Goal: Communication & Community: Answer question/provide support

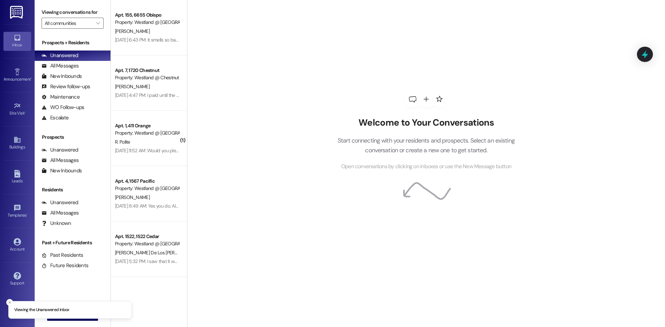
click at [63, 212] on div "All Messages" at bounding box center [60, 212] width 37 height 7
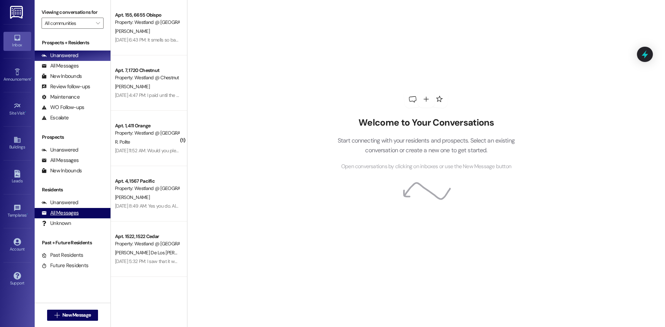
click at [59, 215] on div "All Messages" at bounding box center [60, 212] width 37 height 7
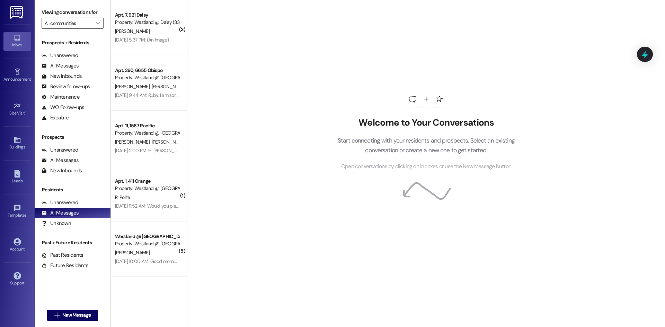
click at [66, 211] on div "All Messages" at bounding box center [60, 212] width 37 height 7
click at [60, 203] on div "Unanswered" at bounding box center [60, 202] width 37 height 7
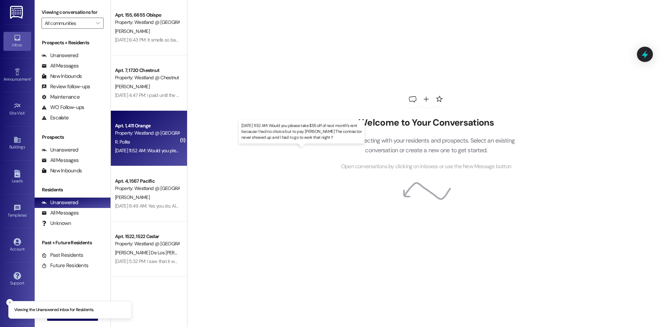
click at [137, 148] on div "[DATE] 11:52 AM: Would you please take $55 off of next month"s rent because I h…" at bounding box center [306, 151] width 382 height 6
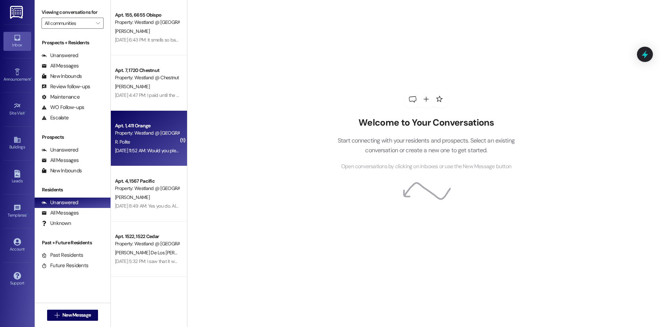
click at [143, 137] on div "Apt. 1, 411 Orange Property: Westland @ [GEOGRAPHIC_DATA] (3360)" at bounding box center [146, 130] width 65 height 16
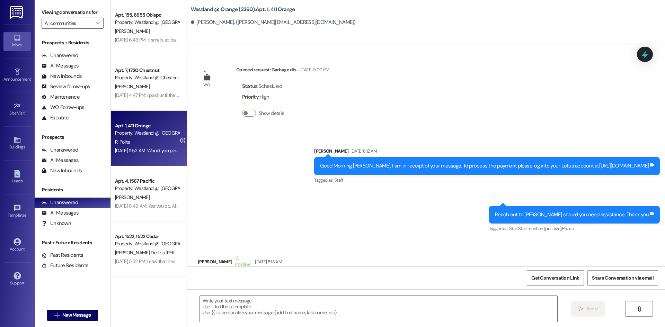
scroll to position [23639, 0]
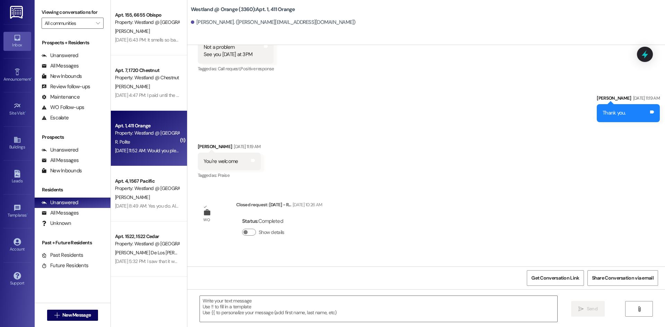
drag, startPoint x: 73, startPoint y: 214, endPoint x: 591, endPoint y: 182, distance: 518.6
click at [73, 214] on div "All Messages" at bounding box center [60, 212] width 37 height 7
